Goal: Register for event/course

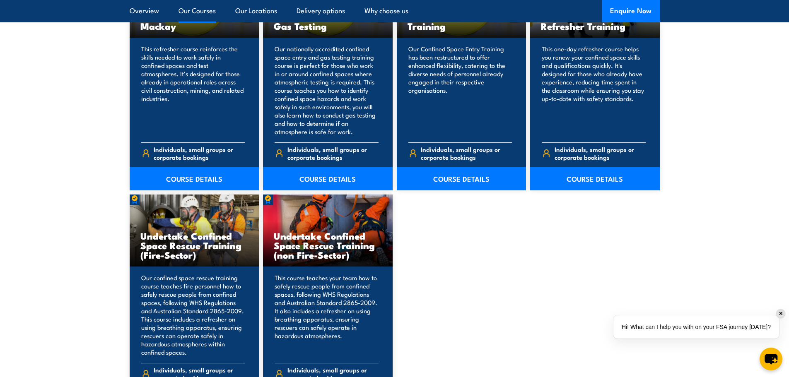
scroll to position [621, 0]
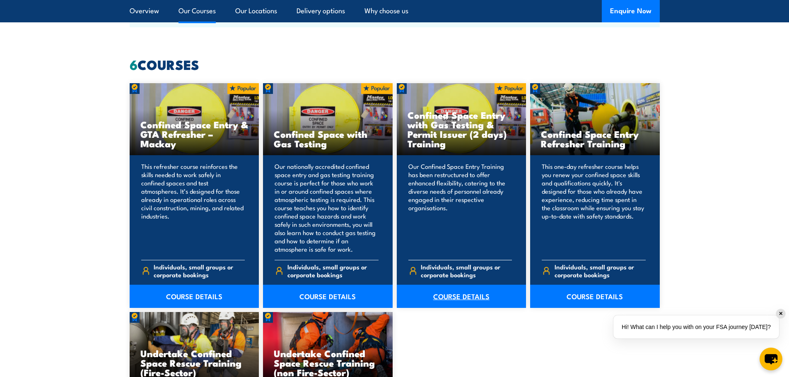
click at [460, 296] on link "COURSE DETAILS" at bounding box center [462, 296] width 130 height 23
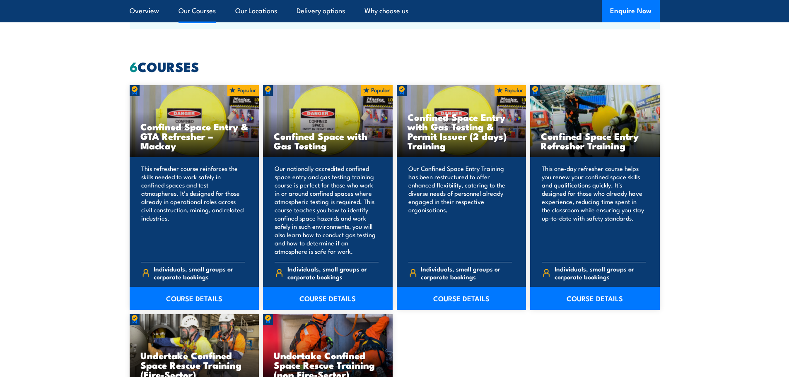
scroll to position [621, 0]
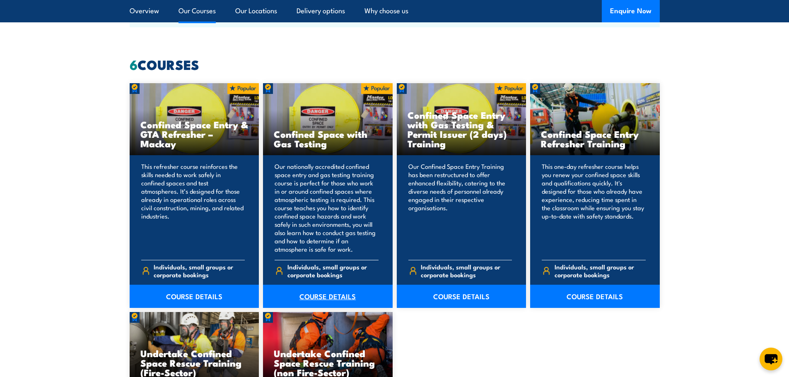
click at [322, 297] on link "COURSE DETAILS" at bounding box center [328, 296] width 130 height 23
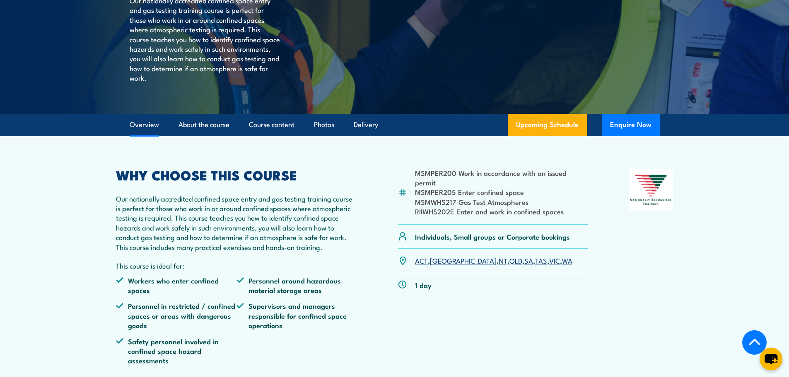
scroll to position [248, 0]
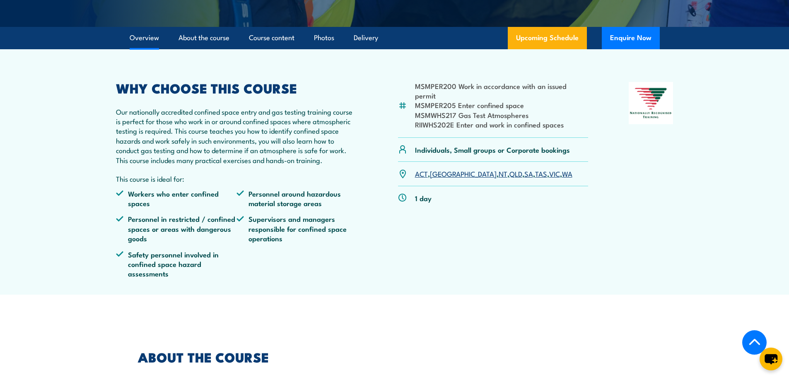
click at [423, 178] on link "ACT" at bounding box center [421, 174] width 13 height 10
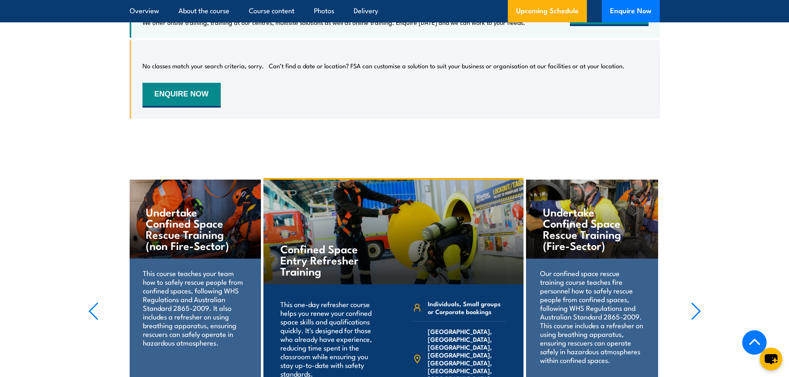
scroll to position [1447, 0]
